Goal: Task Accomplishment & Management: Complete application form

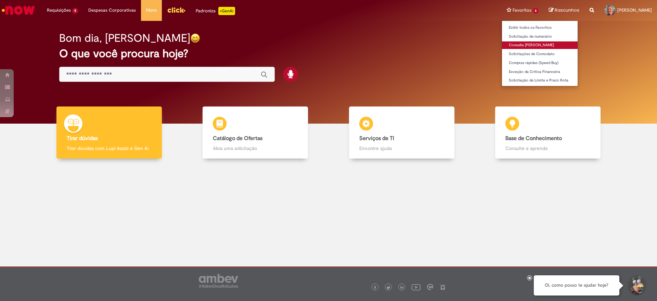
click at [521, 45] on link "Consulta [PERSON_NAME]" at bounding box center [540, 45] width 76 height 8
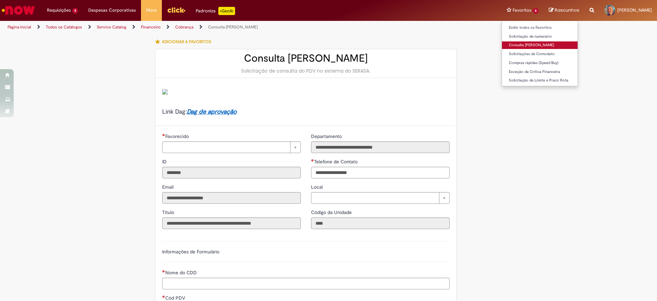
type input "**********"
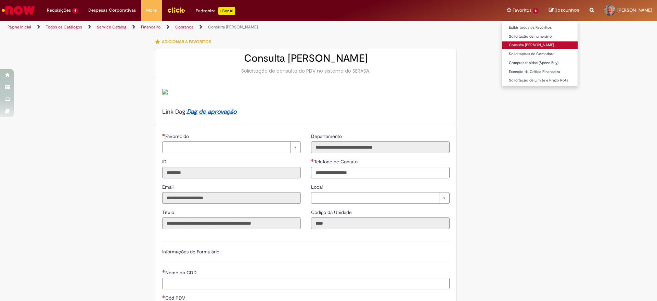
type input "**********"
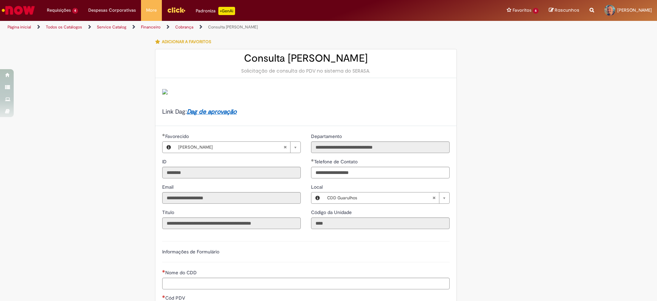
click at [28, 7] on img "Ir para a Homepage" at bounding box center [18, 10] width 35 height 14
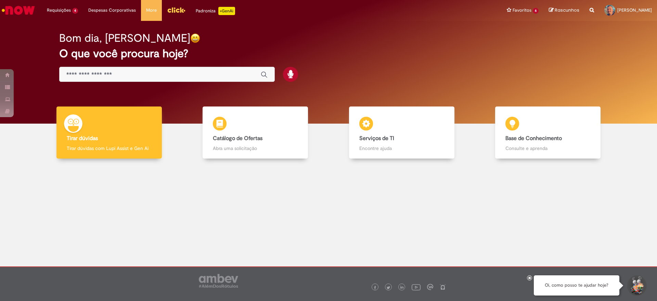
click at [83, 75] on input "Basta digitar aqui" at bounding box center [160, 75] width 188 height 8
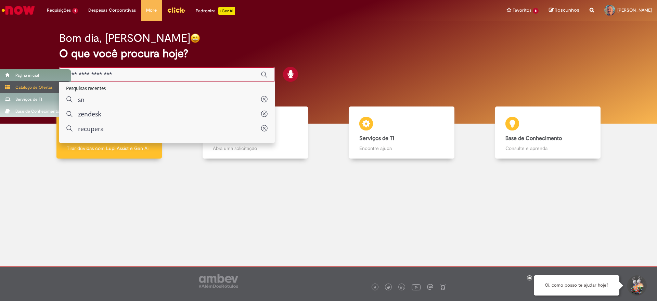
click at [8, 88] on span at bounding box center [7, 87] width 5 height 5
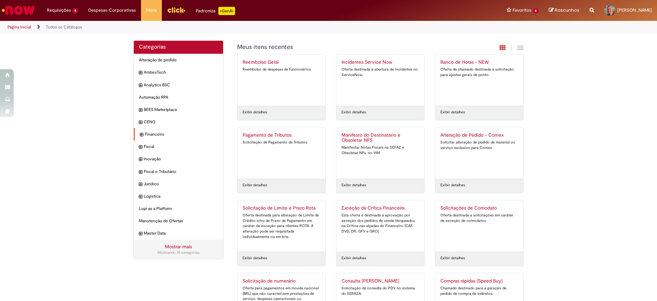
click at [141, 132] on div "Financeiro Itens" at bounding box center [178, 134] width 89 height 13
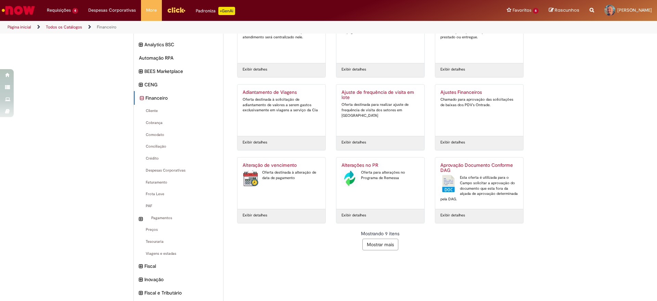
scroll to position [86, 0]
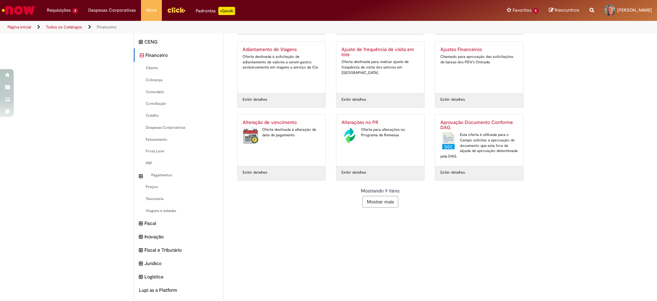
click at [377, 203] on button "Mostrar mais" at bounding box center [380, 202] width 36 height 12
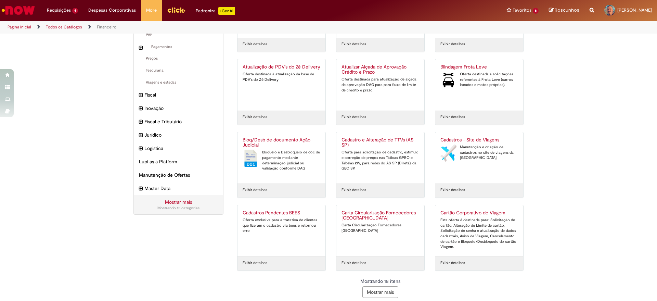
scroll to position [218, 0]
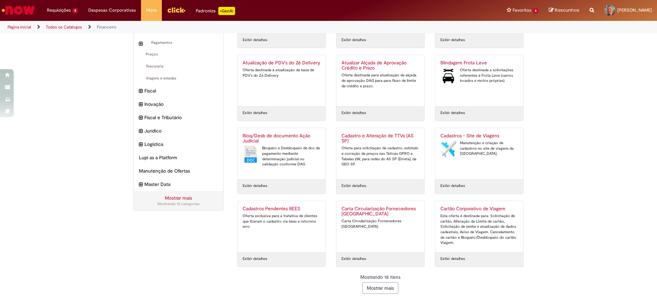
click at [379, 285] on button "Mostrar mais" at bounding box center [380, 288] width 36 height 12
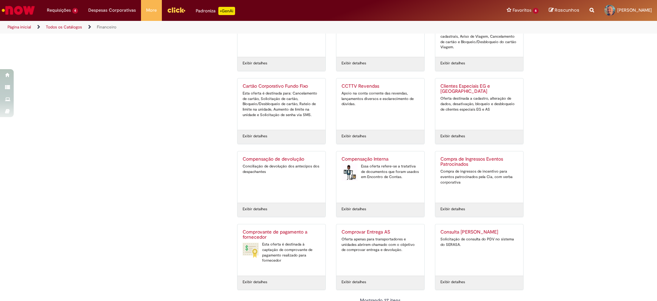
scroll to position [437, 0]
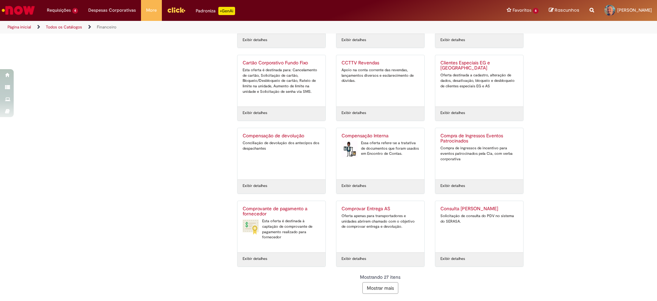
click at [372, 285] on button "Mostrar mais" at bounding box center [380, 288] width 36 height 12
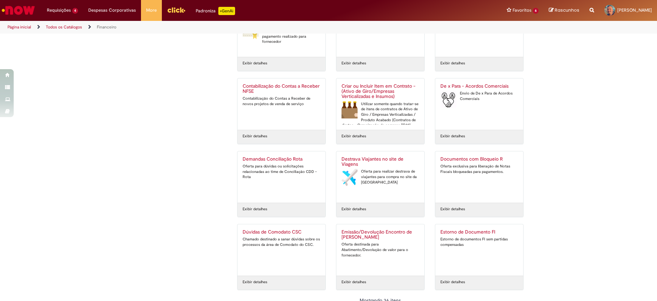
scroll to position [655, 0]
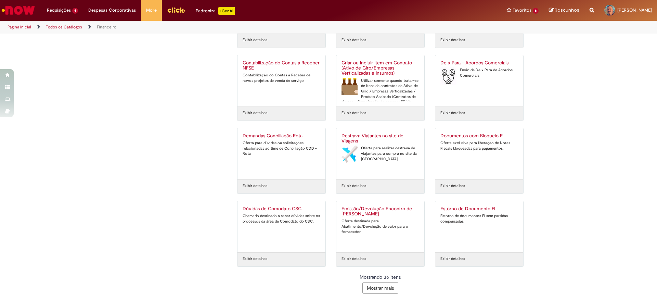
click at [387, 288] on button "Mostrar mais" at bounding box center [380, 288] width 36 height 12
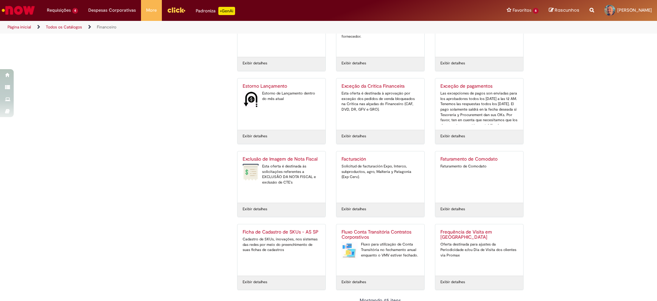
scroll to position [874, 0]
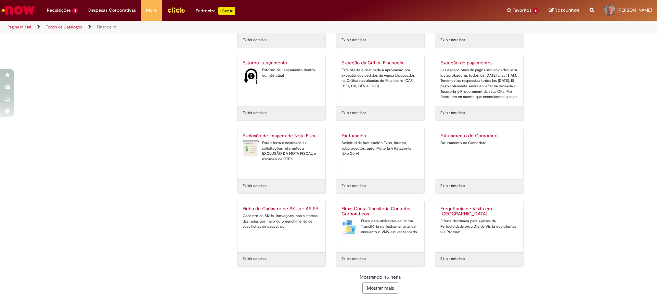
click at [374, 288] on button "Mostrar mais" at bounding box center [380, 288] width 36 height 12
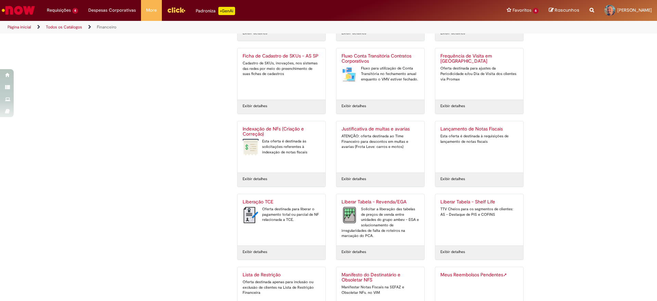
scroll to position [1093, 0]
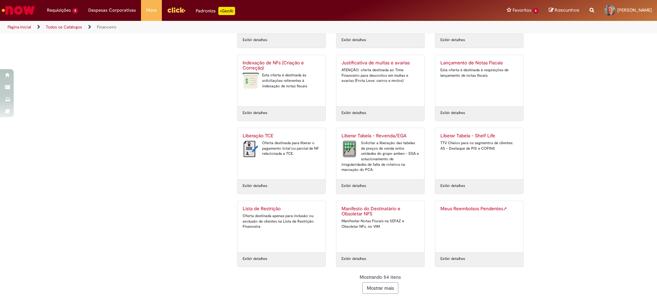
click at [375, 291] on button "Mostrar mais" at bounding box center [380, 288] width 36 height 12
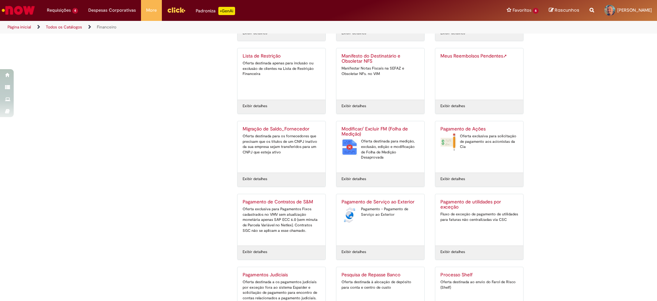
scroll to position [1312, 0]
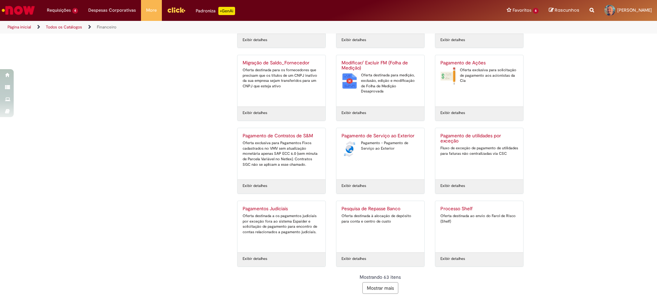
click at [381, 289] on button "Mostrar mais" at bounding box center [380, 288] width 36 height 12
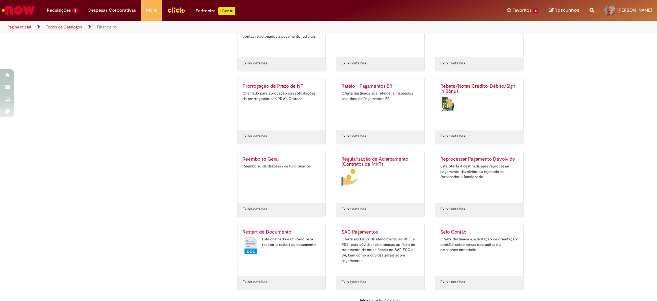
scroll to position [1530, 0]
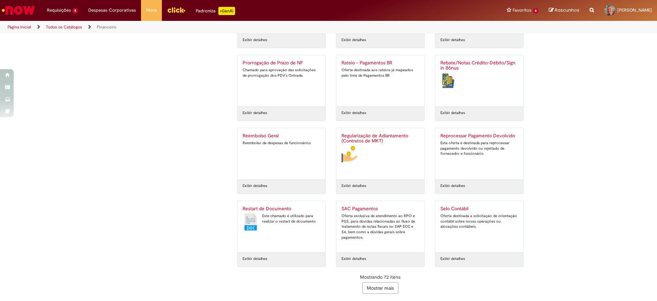
click at [374, 286] on button "Mostrar mais" at bounding box center [380, 288] width 36 height 12
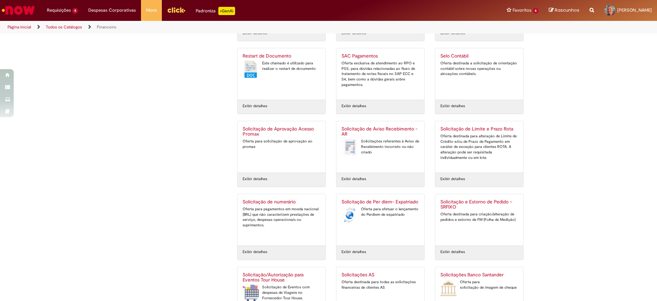
scroll to position [1749, 0]
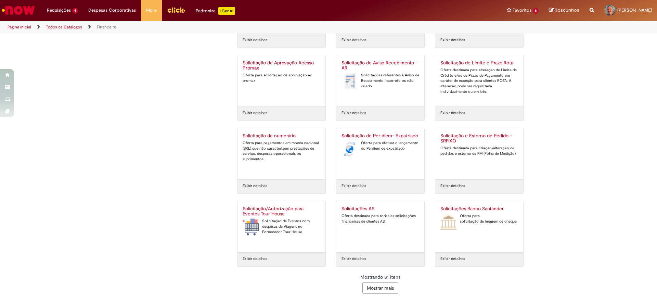
click at [392, 285] on button "Mostrar mais" at bounding box center [380, 288] width 36 height 12
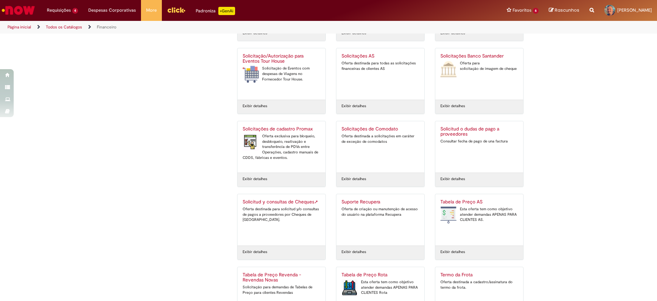
scroll to position [1968, 0]
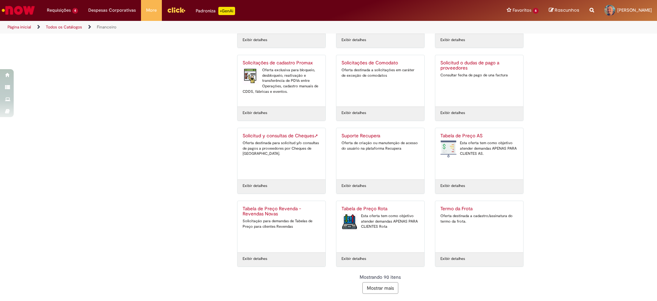
click at [378, 285] on button "Mostrar mais" at bounding box center [380, 288] width 36 height 12
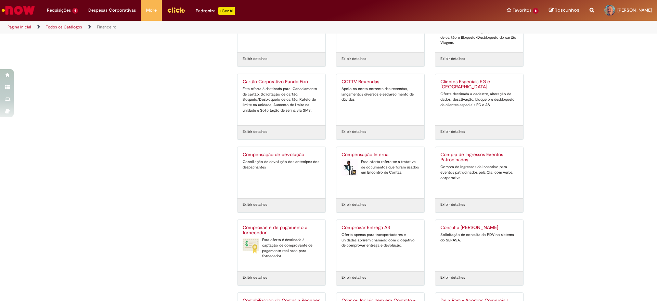
scroll to position [504, 0]
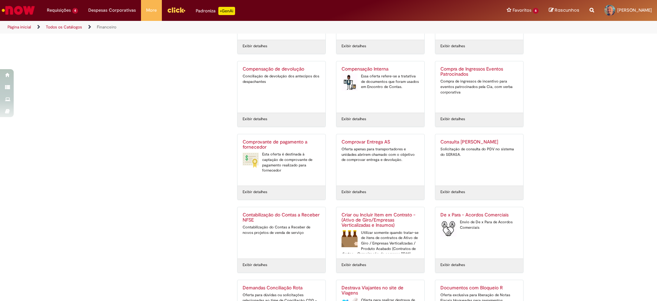
click at [451, 140] on h2 "Consulta [PERSON_NAME]" at bounding box center [480, 141] width 78 height 5
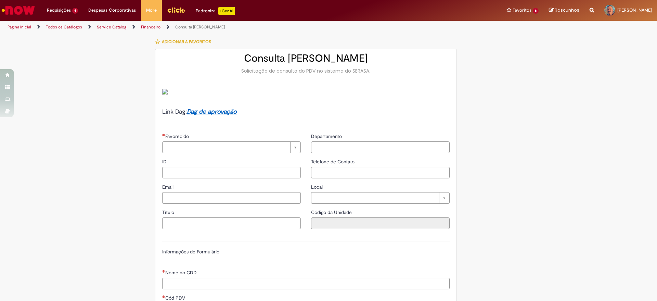
type input "********"
type input "**********"
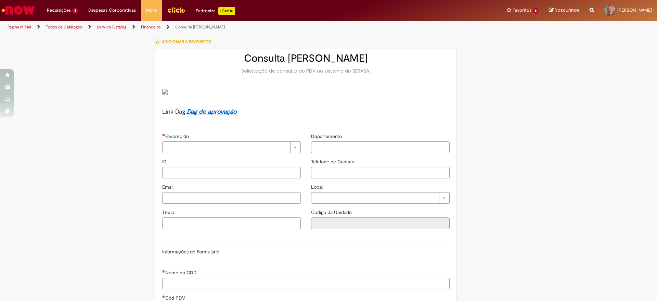
type input "****"
type input "**********"
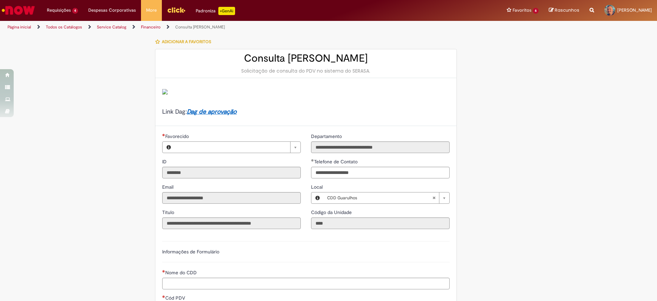
type input "**********"
click at [147, 26] on link "Financeiro" at bounding box center [151, 26] width 20 height 5
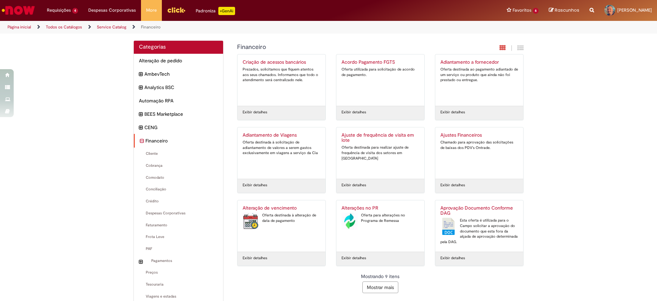
click at [140, 139] on icon "recolher categoria Financeiro" at bounding box center [142, 141] width 4 height 8
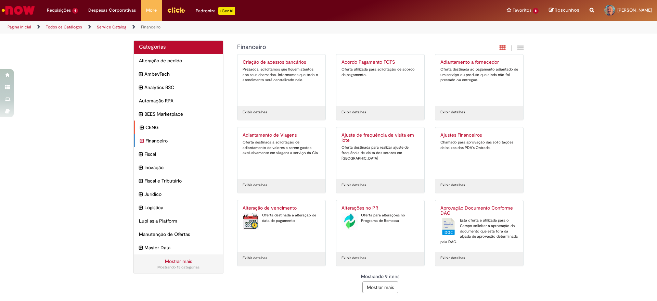
click at [143, 126] on icon "expandir categoria CENG" at bounding box center [142, 128] width 4 height 8
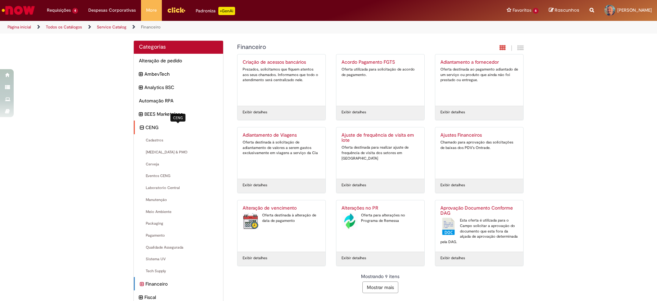
click at [145, 126] on span "CENG Itens" at bounding box center [181, 127] width 73 height 7
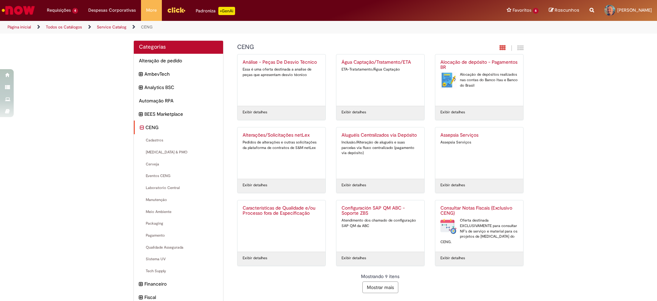
click at [140, 129] on icon "recolher categoria CENG" at bounding box center [142, 128] width 4 height 8
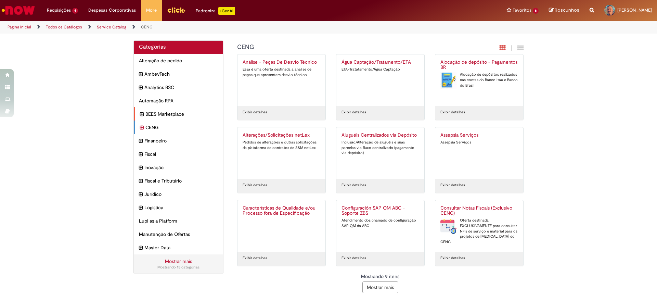
click at [141, 115] on icon "expandir categoria BEES Marketplace" at bounding box center [142, 115] width 4 height 8
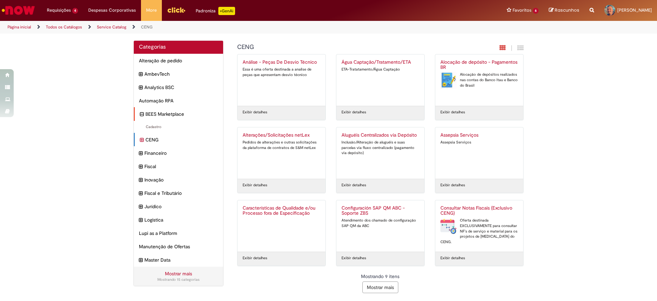
click at [141, 115] on icon "recolher categoria BEES Marketplace" at bounding box center [142, 115] width 4 height 8
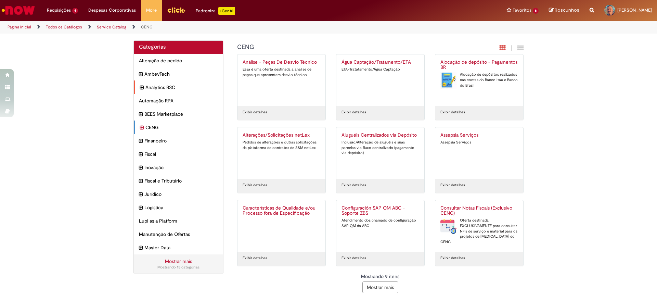
click at [140, 86] on icon "expandir categoria Analytics BSC" at bounding box center [142, 88] width 4 height 8
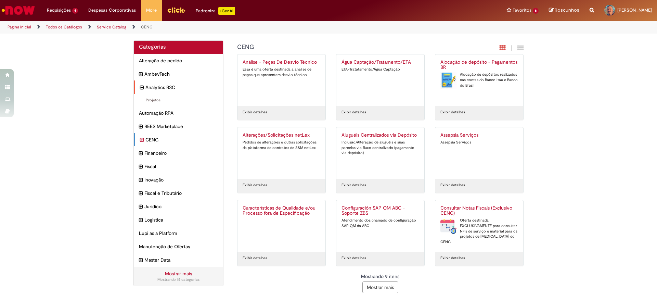
click at [140, 86] on icon "recolher categoria Analytics BSC" at bounding box center [142, 88] width 4 height 8
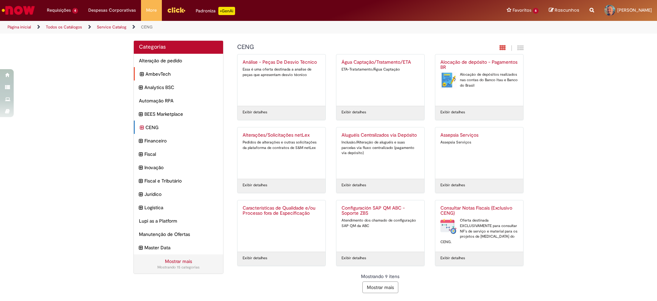
click at [140, 73] on div "AmbevTech Itens" at bounding box center [178, 74] width 89 height 14
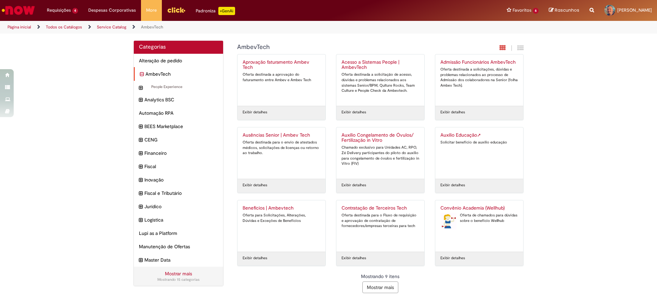
click at [140, 74] on icon "recolher categoria AmbevTech" at bounding box center [142, 75] width 4 height 8
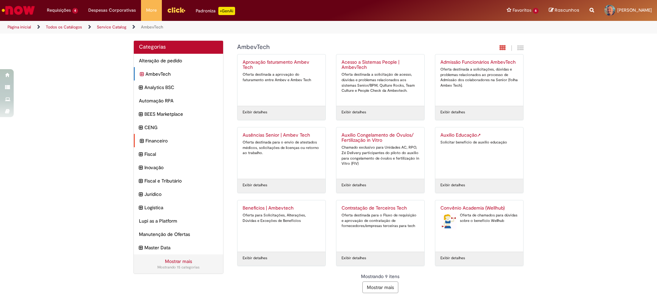
click at [140, 142] on div "Financeiro Itens" at bounding box center [178, 141] width 89 height 14
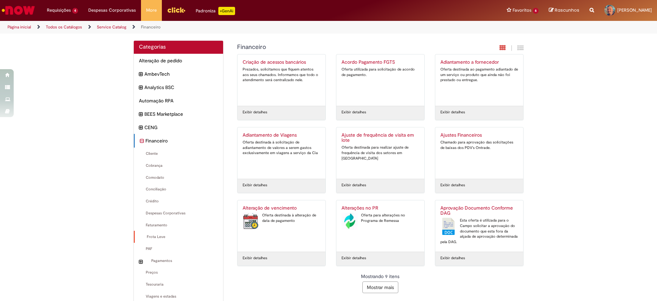
scroll to position [128, 0]
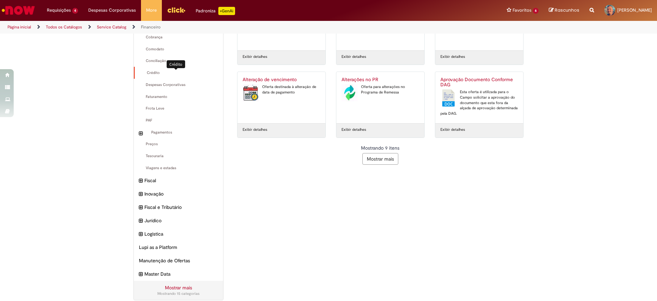
click at [165, 74] on span "Crédito Itens" at bounding box center [179, 72] width 78 height 5
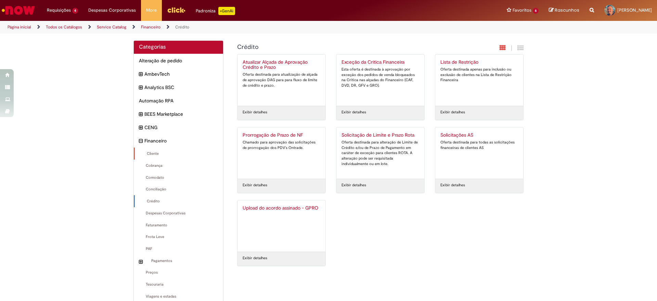
click at [153, 150] on div "Cliente Itens" at bounding box center [178, 154] width 89 height 12
